Goal: Information Seeking & Learning: Learn about a topic

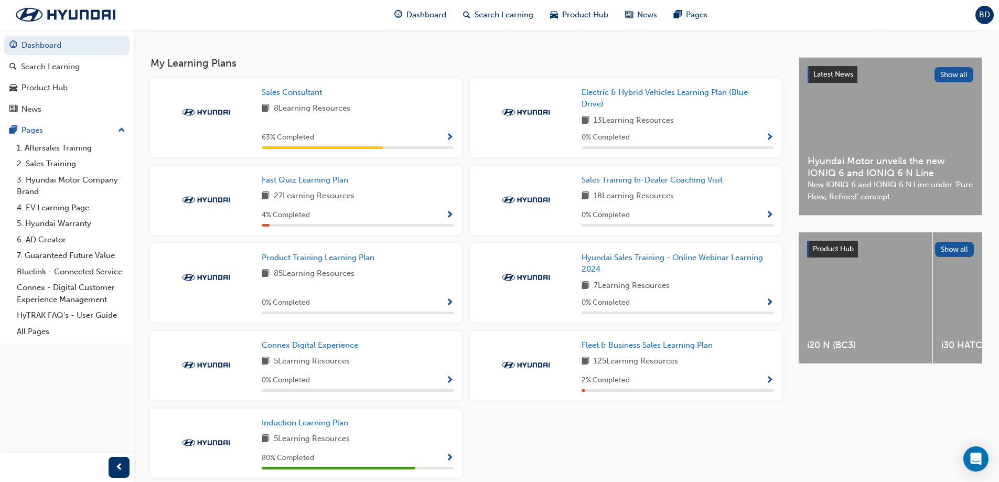
scroll to position [261, 0]
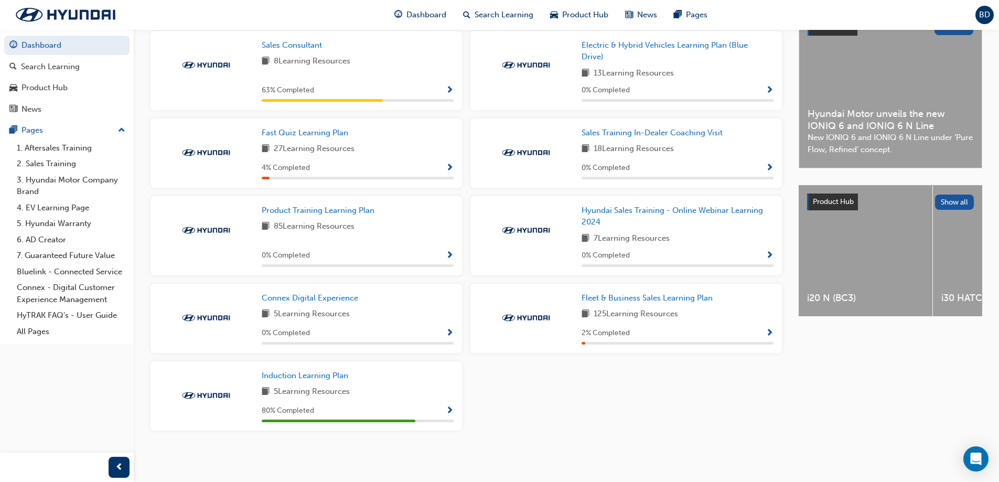
click at [450, 251] on span "Show Progress" at bounding box center [450, 255] width 8 height 9
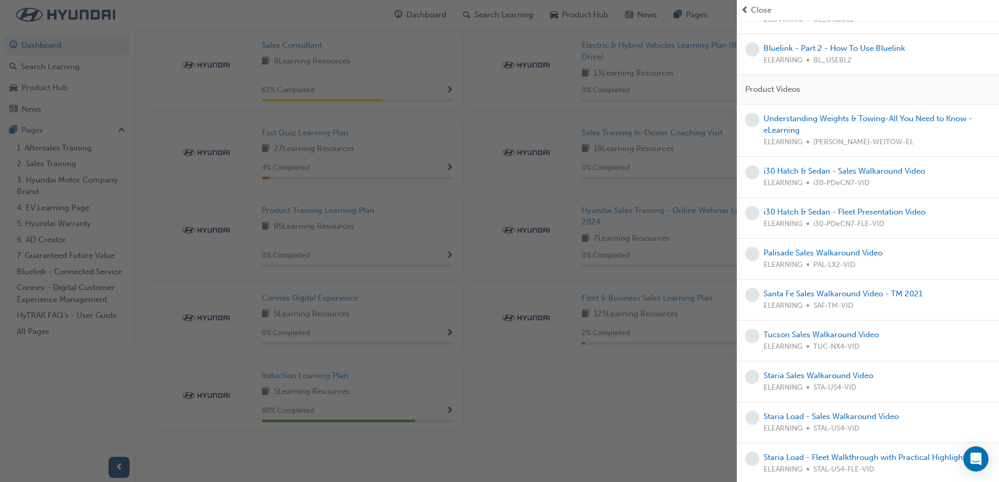
scroll to position [2149, 0]
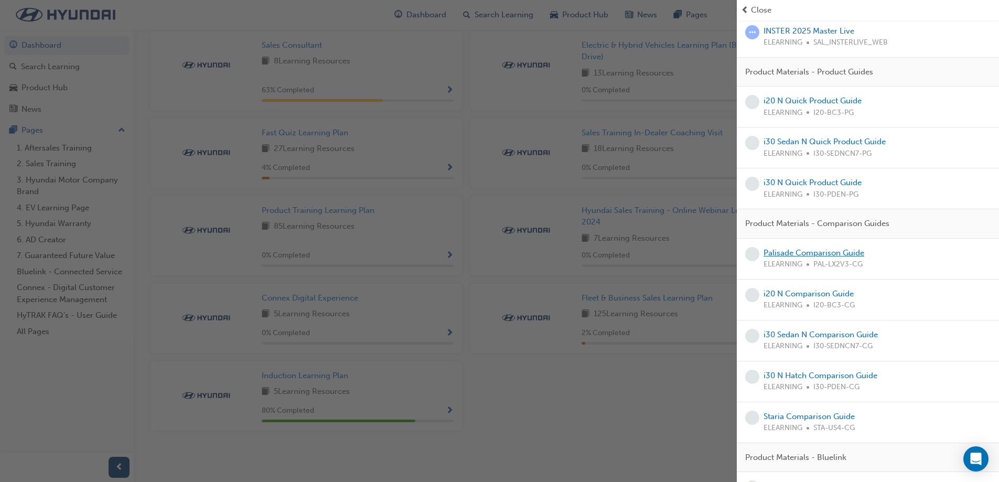
click at [823, 248] on link "Palisade Comparison Guide" at bounding box center [814, 252] width 101 height 9
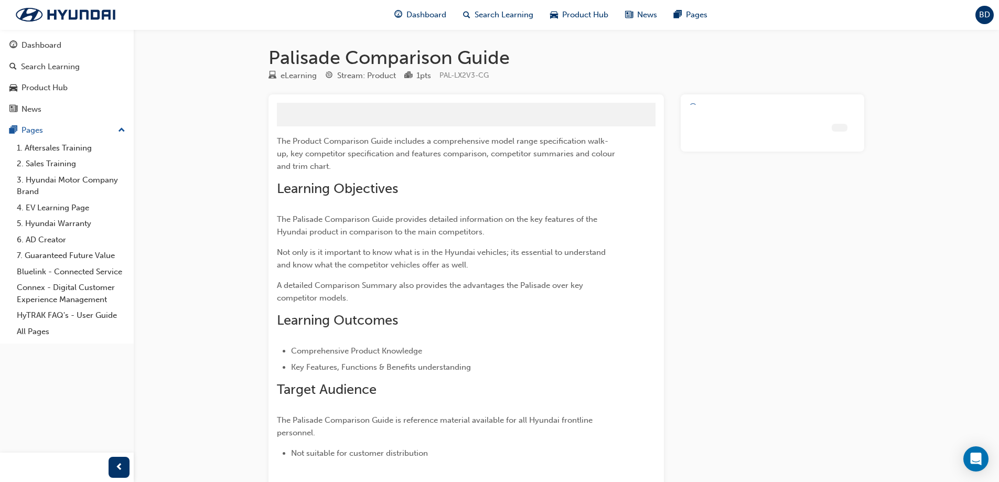
click at [826, 240] on div at bounding box center [773, 335] width 184 height 482
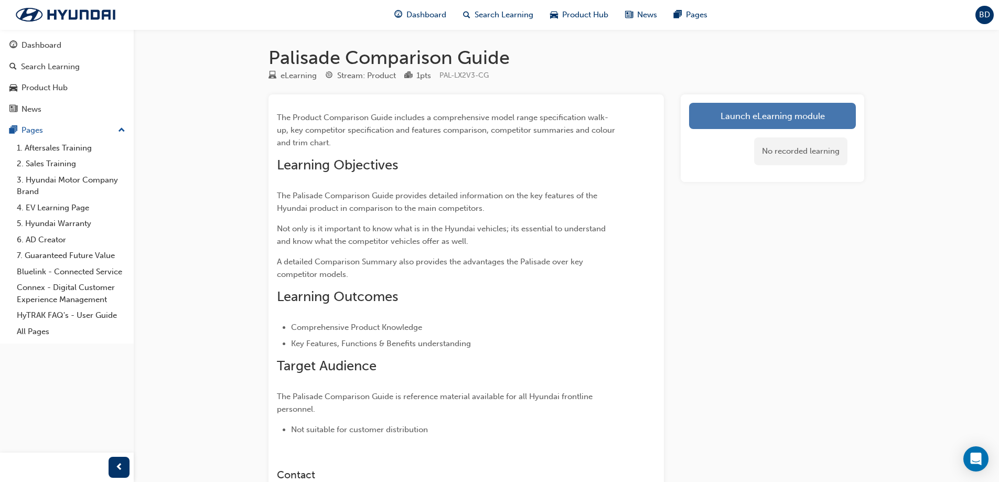
click at [708, 117] on link "Launch eLearning module" at bounding box center [772, 116] width 167 height 26
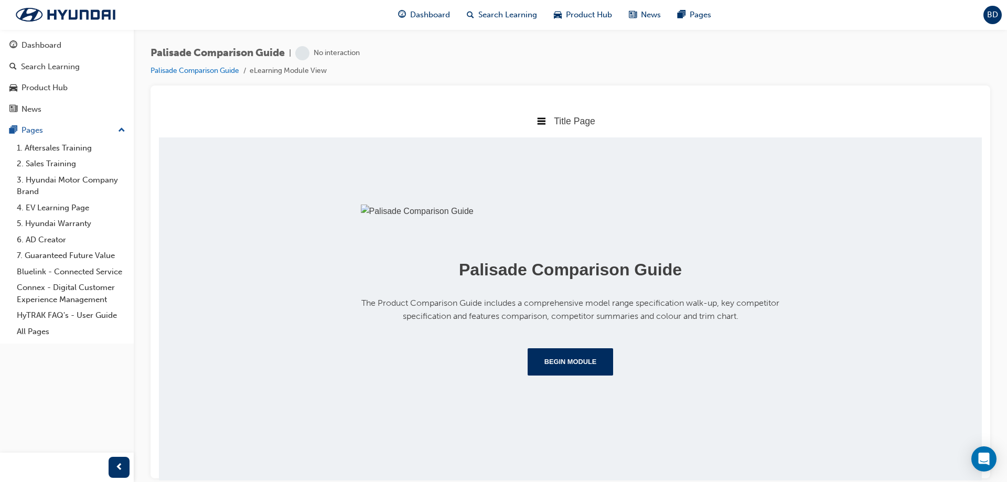
scroll to position [117, 0]
click at [576, 375] on button "Begin Module" at bounding box center [571, 361] width 86 height 27
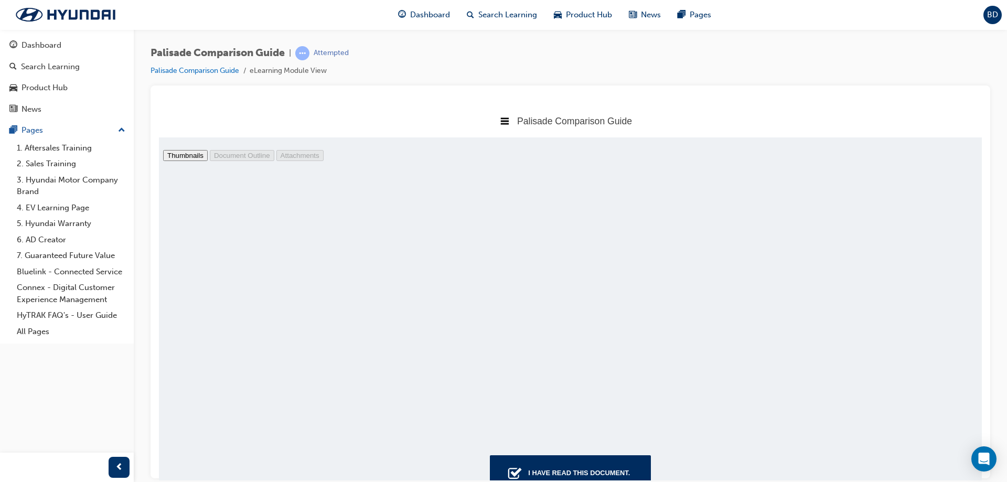
scroll to position [530, 0]
type input "10"
click at [532, 465] on div "I have read this document." at bounding box center [579, 472] width 110 height 19
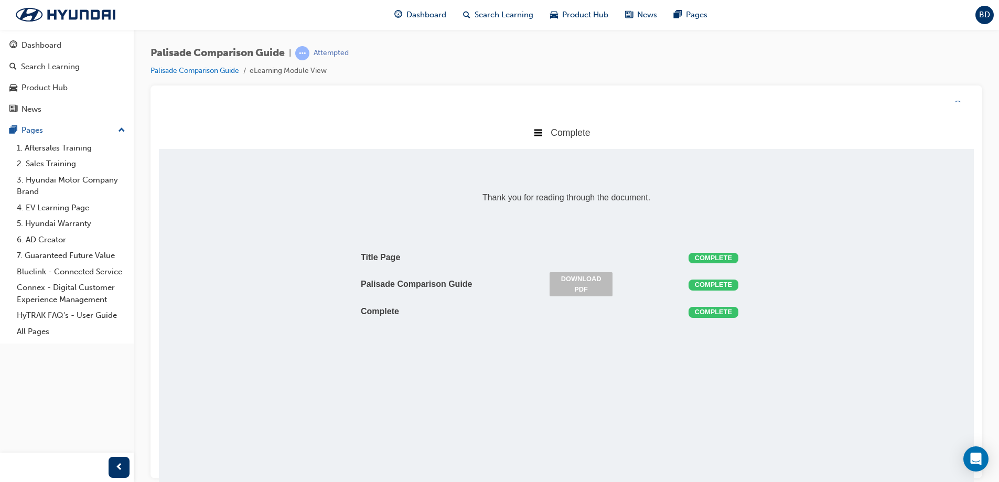
scroll to position [223, 839]
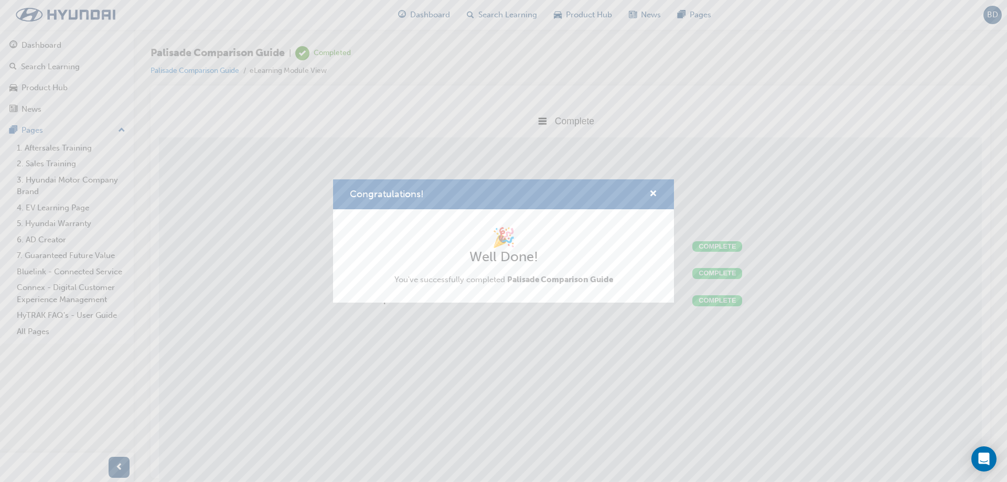
click at [658, 193] on div "Congratulations!" at bounding box center [503, 194] width 341 height 30
click at [651, 194] on span "cross-icon" at bounding box center [654, 194] width 8 height 9
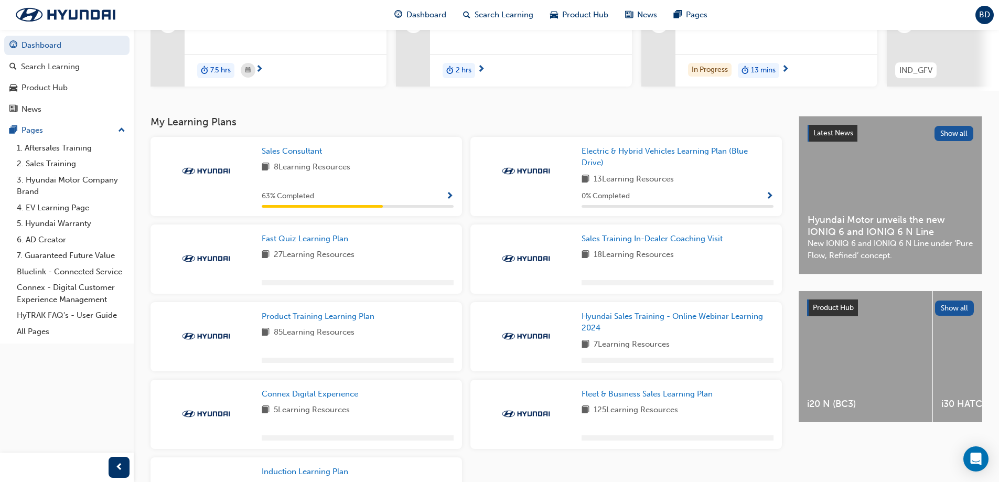
scroll to position [157, 0]
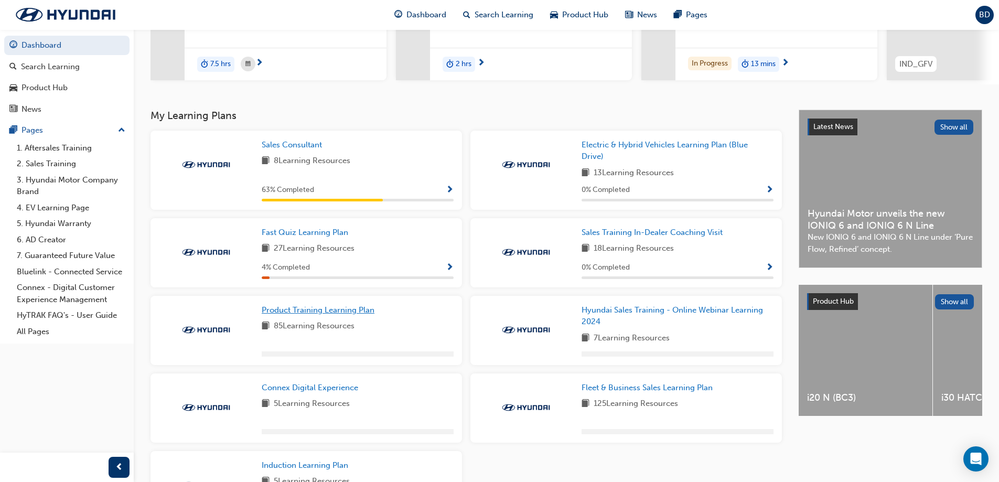
click at [333, 314] on span "Product Training Learning Plan" at bounding box center [318, 309] width 113 height 9
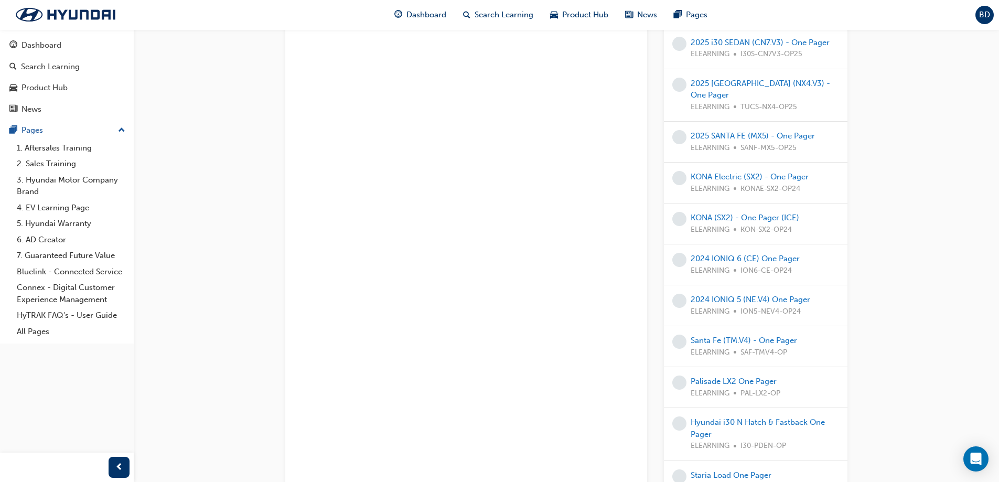
scroll to position [3592, 0]
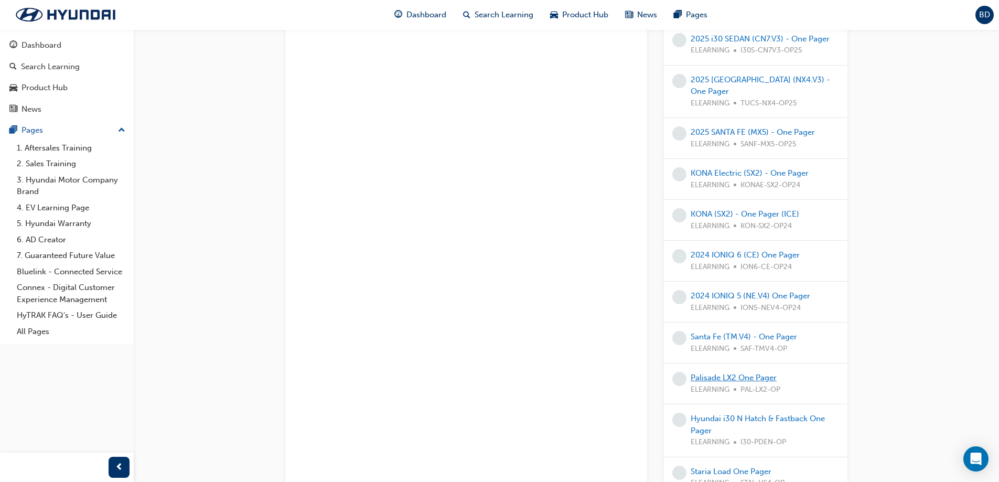
click at [743, 373] on link "Palisade LX2 One Pager" at bounding box center [734, 377] width 86 height 9
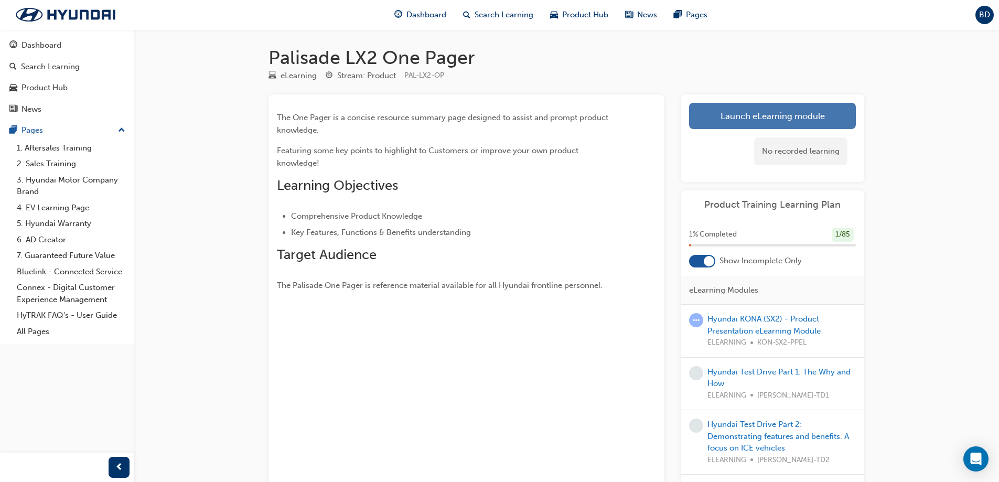
click at [779, 119] on link "Launch eLearning module" at bounding box center [772, 116] width 167 height 26
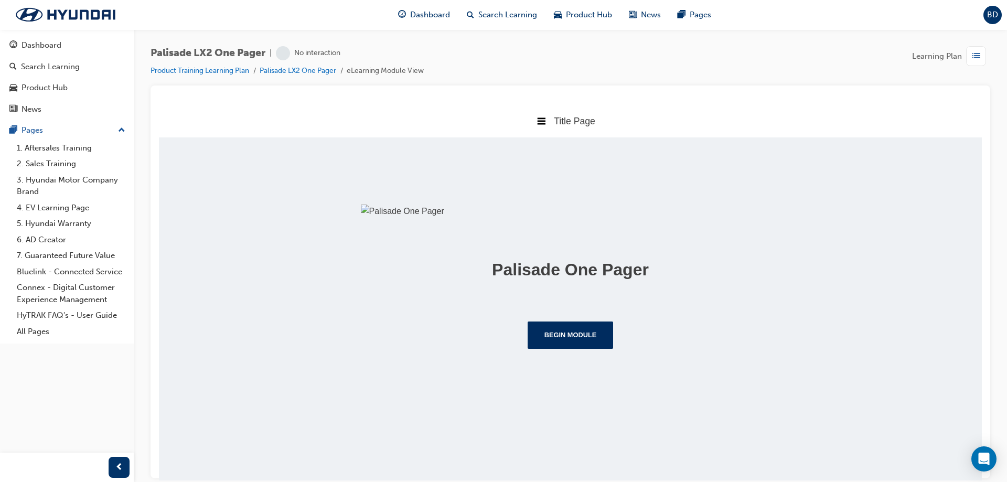
scroll to position [90, 0]
click at [561, 348] on button "Begin Module" at bounding box center [571, 334] width 86 height 27
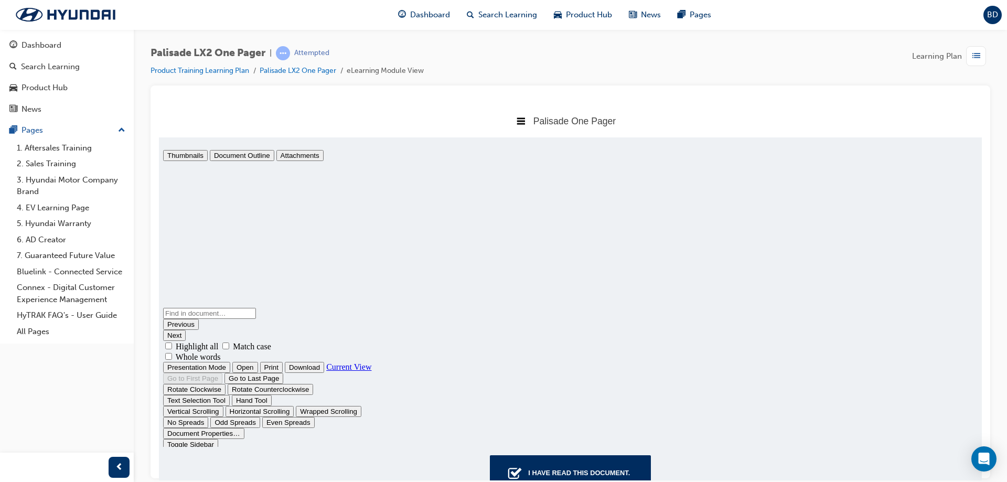
scroll to position [5, 0]
type input "2"
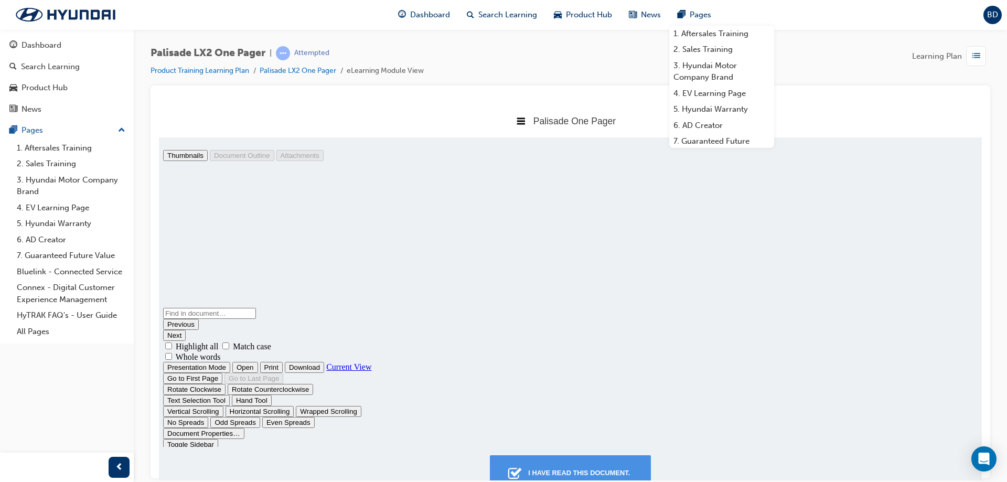
click at [567, 475] on div "I have read this document." at bounding box center [579, 472] width 110 height 19
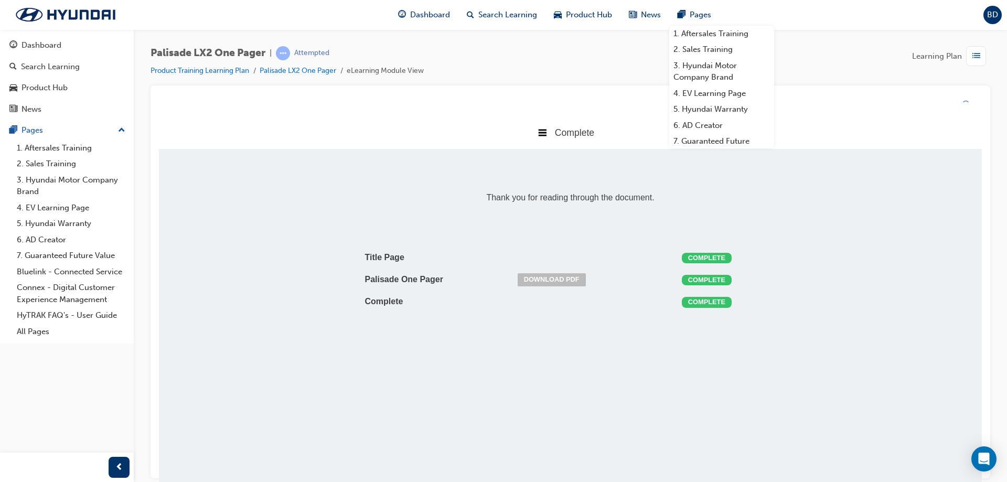
scroll to position [5, 5]
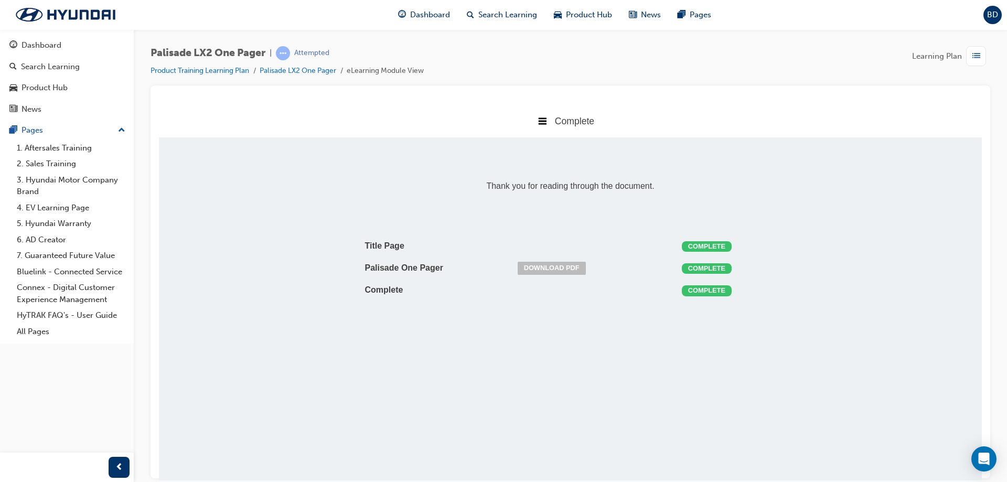
click at [832, 87] on div at bounding box center [571, 282] width 840 height 393
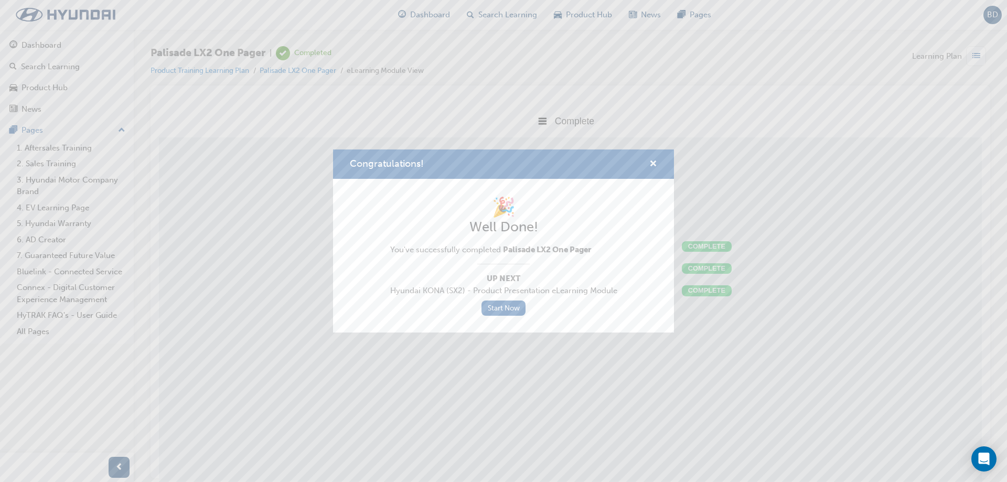
click at [657, 159] on div "Congratulations!" at bounding box center [503, 165] width 341 height 30
click at [652, 161] on span "cross-icon" at bounding box center [654, 164] width 8 height 9
